Goal: Register for event/course

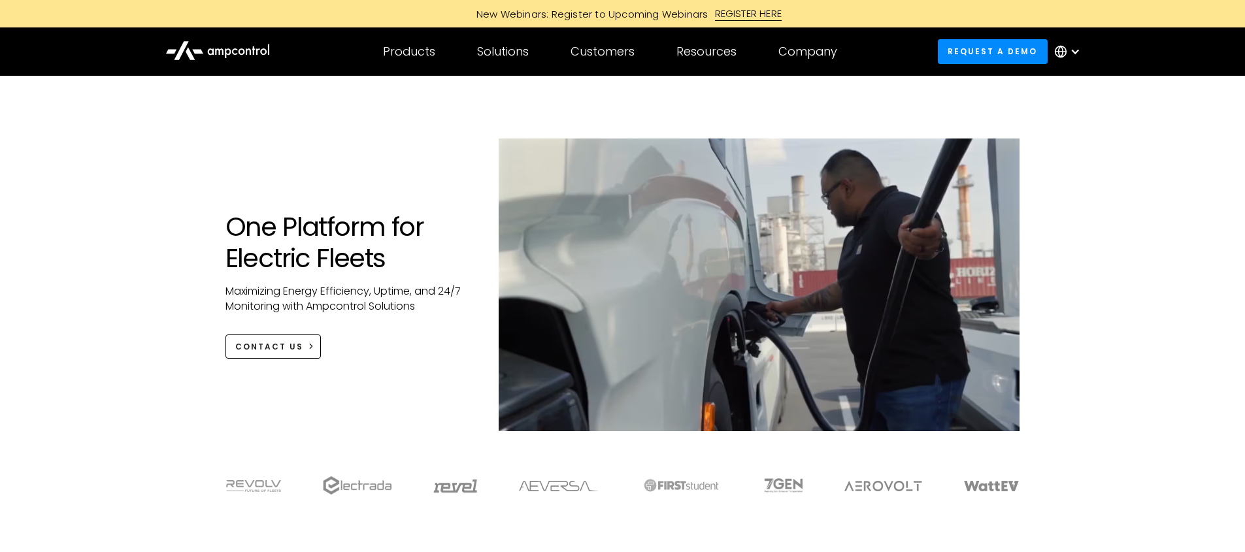
click at [760, 16] on div "REGISTER HERE" at bounding box center [748, 14] width 67 height 14
click at [749, 16] on div "REGISTER HERE" at bounding box center [748, 14] width 67 height 14
